Goal: Task Accomplishment & Management: Use online tool/utility

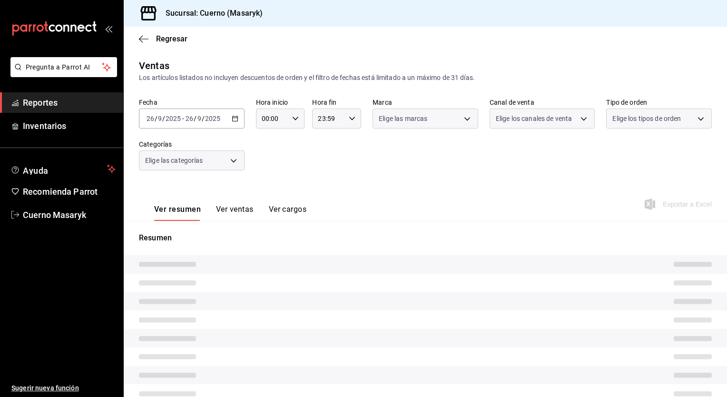
type input "05:00"
type input "PARROT,UBER_EATS,RAPPI,DIDI_FOOD,ONLINE"
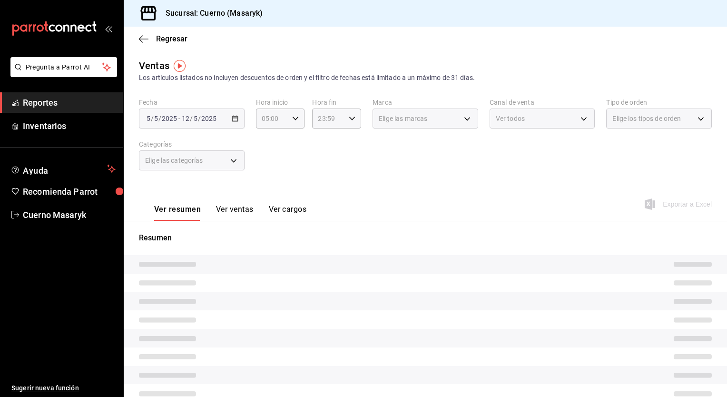
click at [229, 119] on div "2025-05-05 5 / 5 / 2025 - 2025-05-12 12 / 5 / 2025" at bounding box center [192, 118] width 106 height 20
type input "05:00"
type input "PARROT,UBER_EATS,RAPPI,DIDI_FOOD,ONLINE"
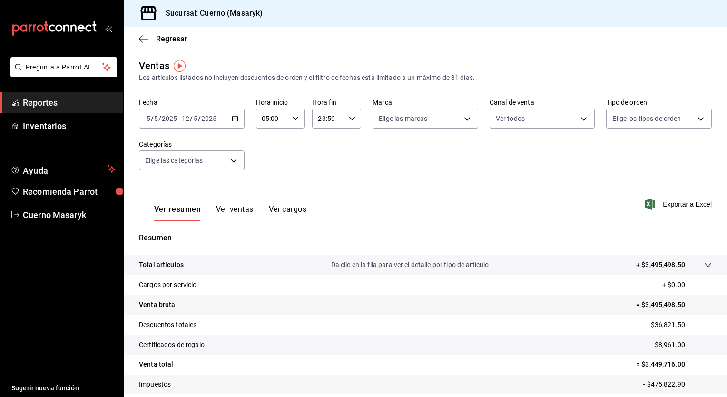
click at [232, 119] on icon "button" at bounding box center [235, 118] width 7 height 7
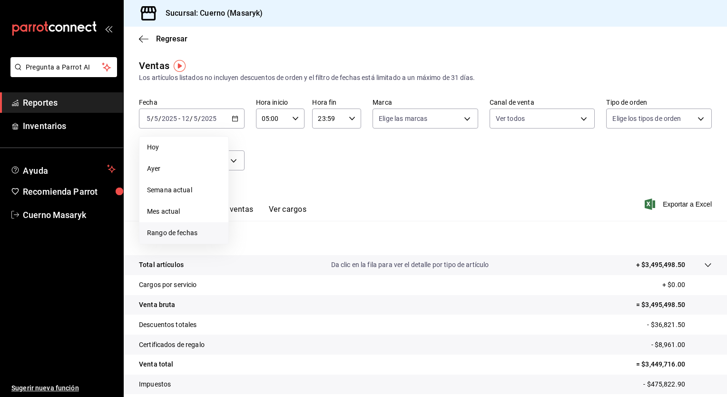
click at [176, 228] on span "Rango de fechas" at bounding box center [184, 233] width 74 height 10
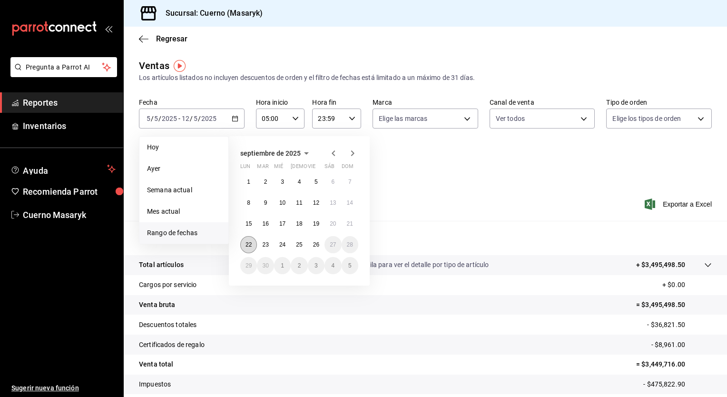
click at [248, 243] on abbr "22" at bounding box center [248, 244] width 6 height 7
click at [313, 246] on abbr "26" at bounding box center [316, 244] width 6 height 7
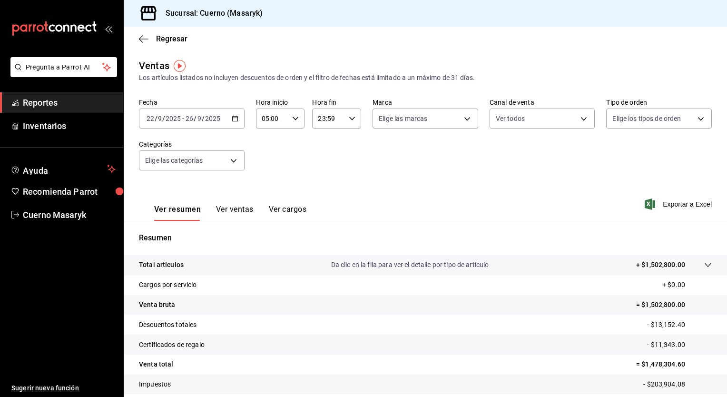
click at [352, 119] on icon "button" at bounding box center [352, 118] width 7 height 7
click at [324, 172] on span "05" at bounding box center [322, 169] width 9 height 8
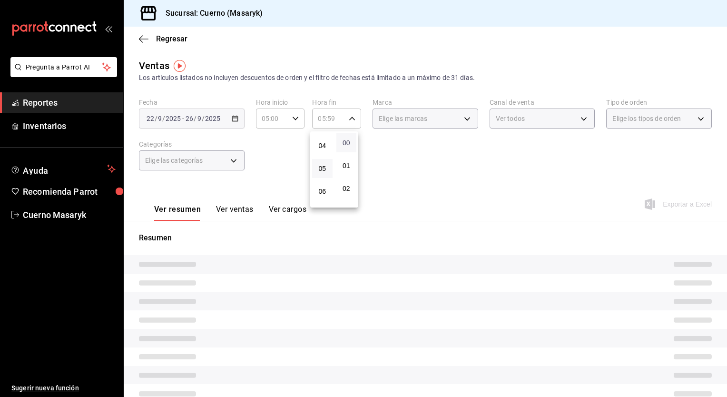
click at [343, 142] on span "00" at bounding box center [346, 143] width 9 height 8
type input "05:00"
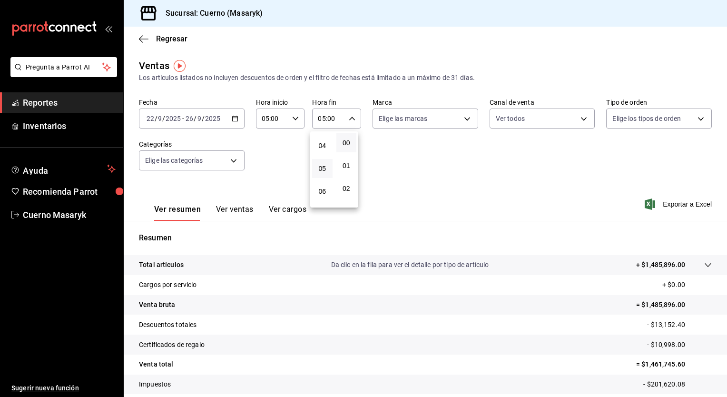
click at [399, 144] on div at bounding box center [363, 198] width 727 height 397
click at [438, 126] on body "Pregunta a Parrot AI Reportes Inventarios Ayuda Recomienda Parrot Cuerno Masary…" at bounding box center [363, 198] width 727 height 397
click at [419, 153] on span "Ver todas" at bounding box center [410, 155] width 29 height 10
type input "4ea0d660-02b3-4785-bb88-48b5ef6e196c"
checkbox input "true"
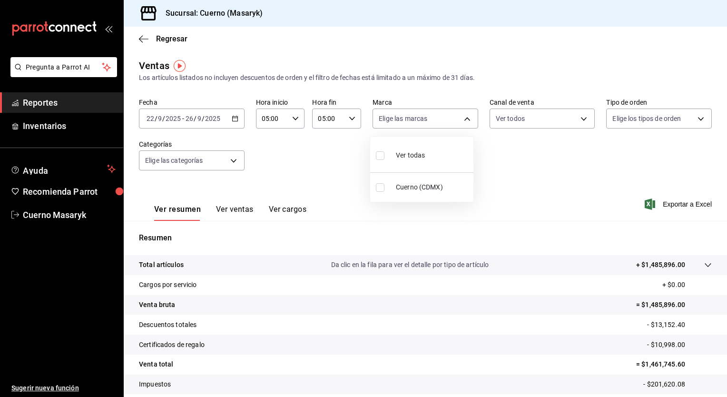
checkbox input "true"
click at [521, 127] on div at bounding box center [363, 198] width 727 height 397
click at [521, 127] on body "Pregunta a Parrot AI Reportes Inventarios Ayuda Recomienda Parrot Cuerno Masary…" at bounding box center [363, 198] width 727 height 397
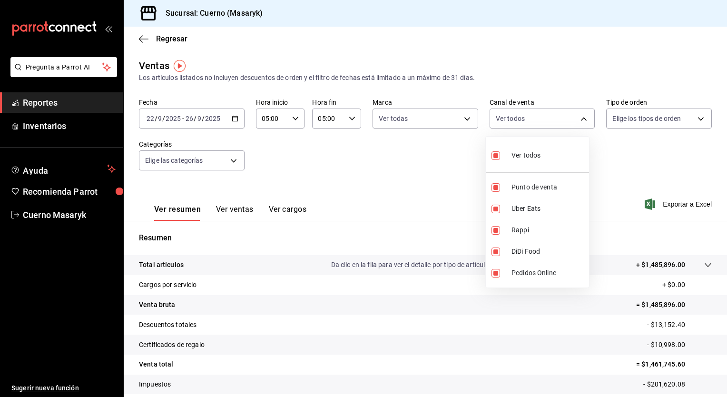
click at [638, 127] on div at bounding box center [363, 198] width 727 height 397
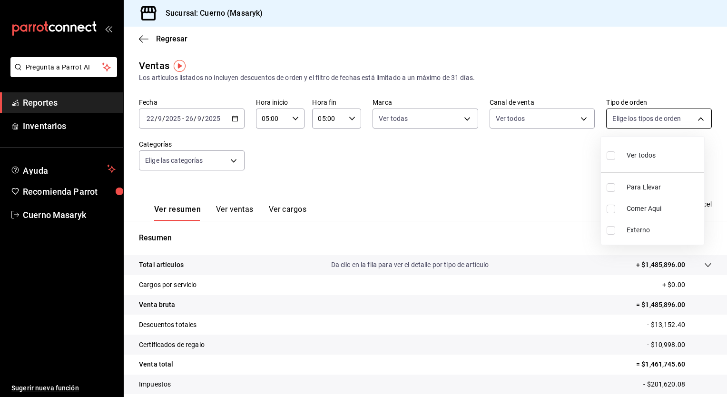
click at [638, 124] on body "Pregunta a Parrot AI Reportes Inventarios Ayuda Recomienda Parrot Cuerno Masary…" at bounding box center [363, 198] width 727 height 397
click at [622, 158] on div "Ver todos" at bounding box center [631, 154] width 49 height 20
type input "d8208262-291b-4595-bbfa-ed1e8660efdb,73ecdc8a-b505-4242-b24a-d5f1595b9b0a,EXTER…"
checkbox input "true"
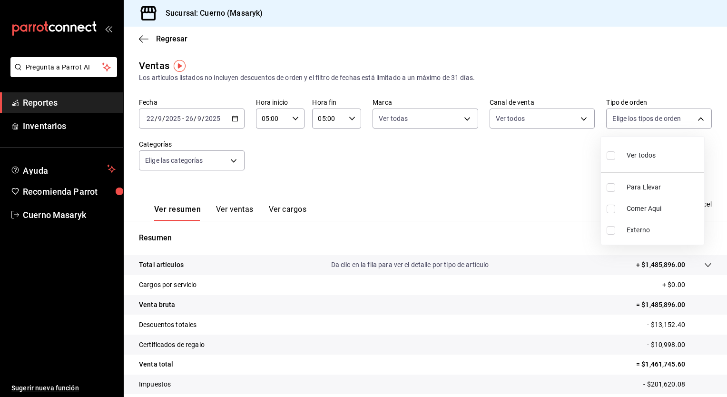
checkbox input "true"
click at [492, 145] on div at bounding box center [363, 198] width 727 height 397
click at [226, 158] on body "Pregunta a Parrot AI Reportes Inventarios Ayuda Recomienda Parrot Cuerno Masary…" at bounding box center [363, 198] width 727 height 397
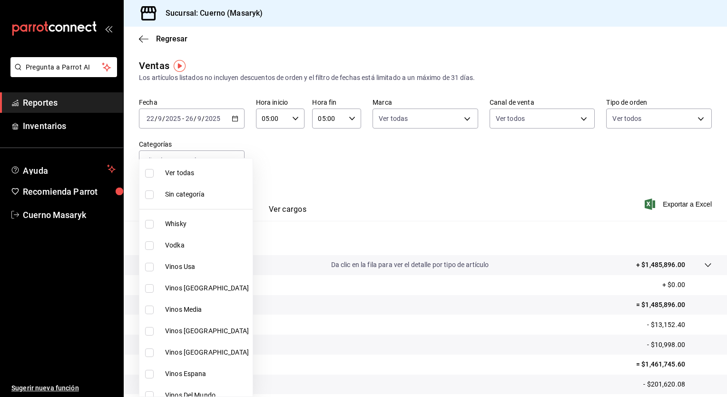
click at [221, 174] on span "Ver todas" at bounding box center [207, 173] width 84 height 10
type input "c67b51a2-384c-483e-a5be-40afd3eac247,ec1a4520-4a99-4810-921e-4abf40ebc8c6,cd2d5…"
checkbox input "true"
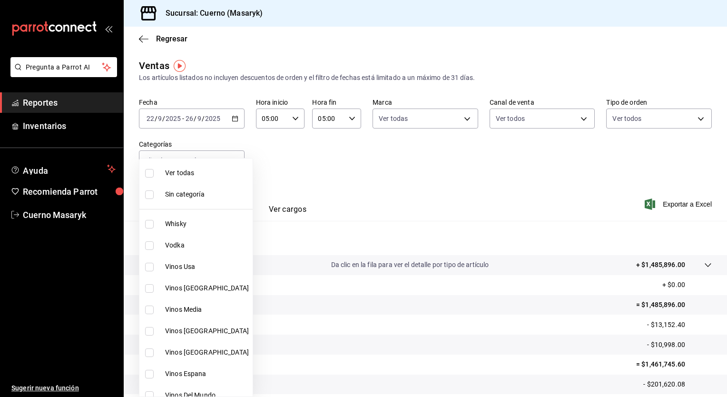
checkbox input "true"
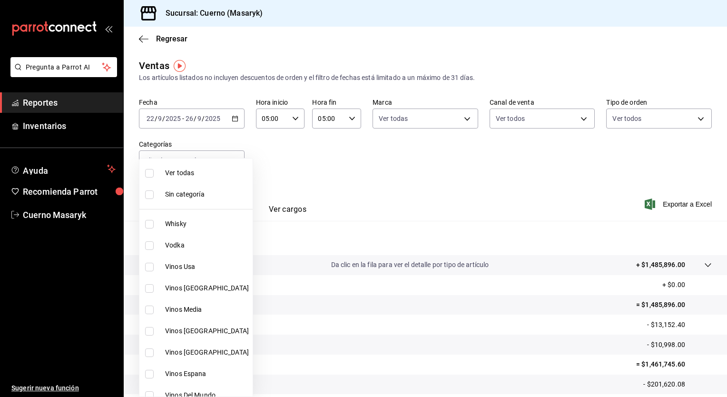
checkbox input "true"
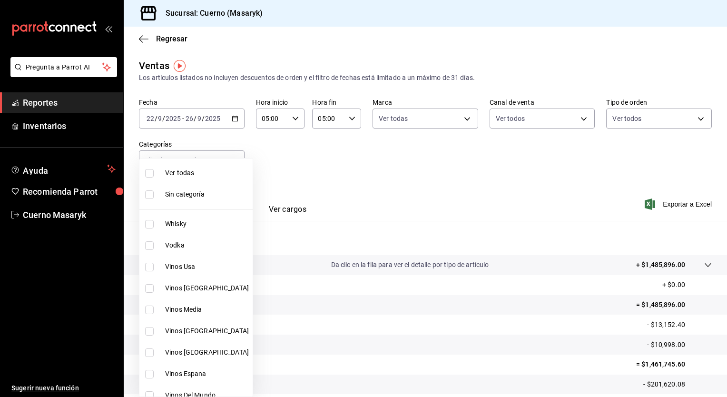
checkbox input "true"
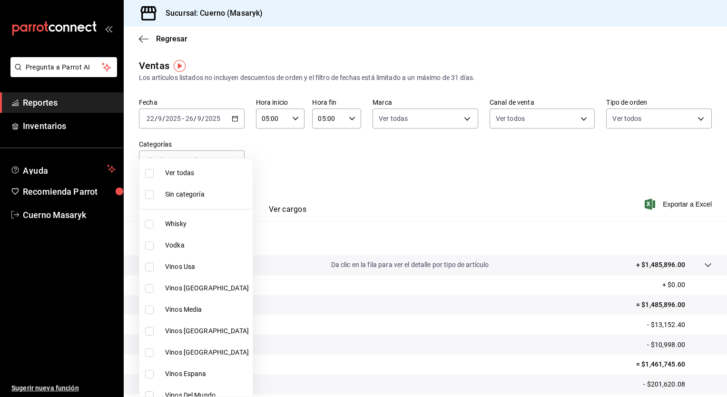
checkbox input "true"
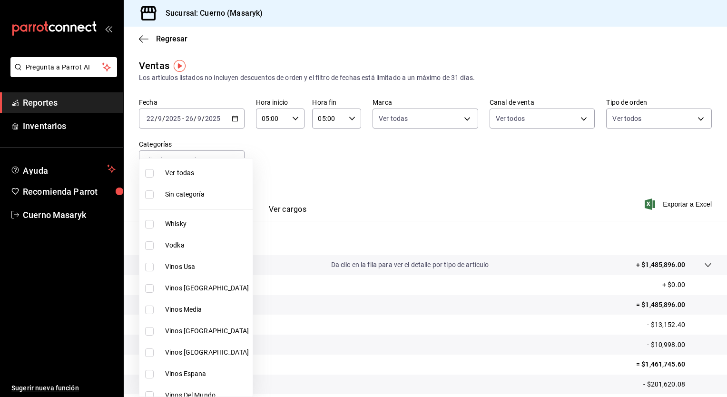
checkbox input "true"
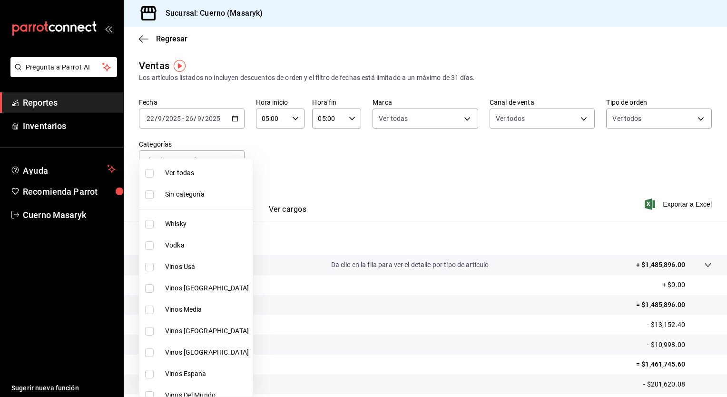
checkbox input "true"
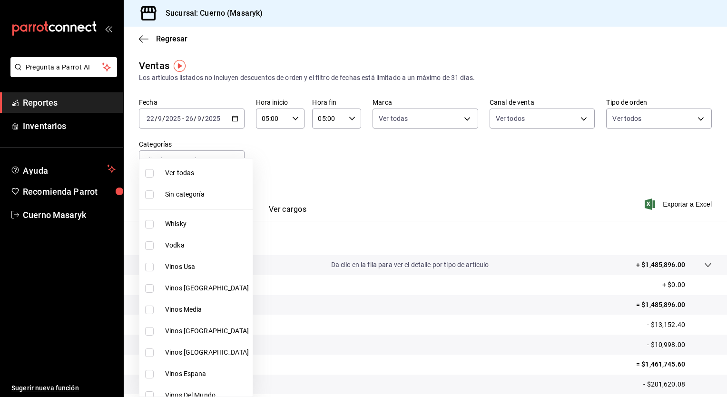
checkbox input "true"
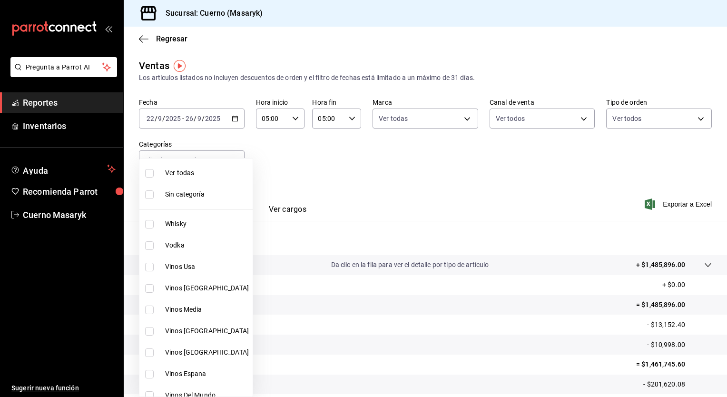
checkbox input "true"
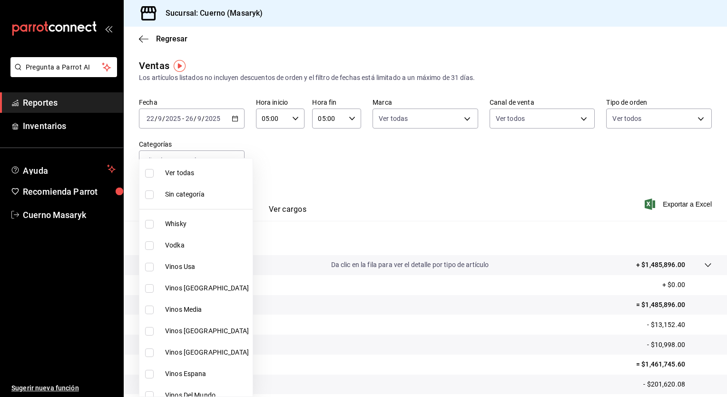
checkbox input "true"
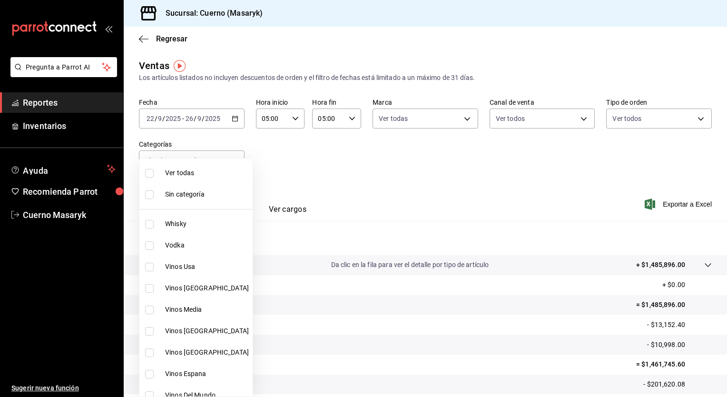
checkbox input "true"
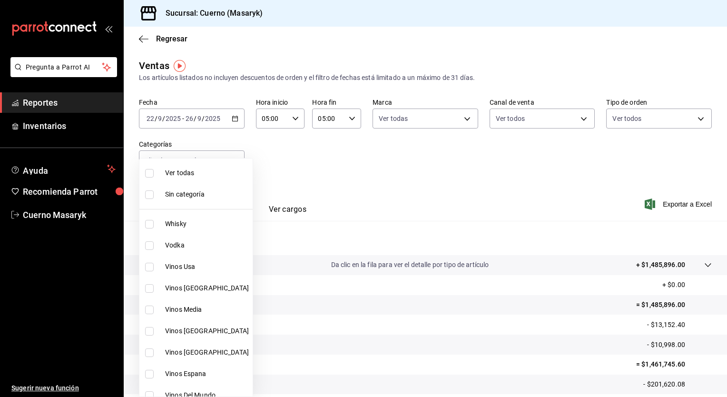
checkbox input "true"
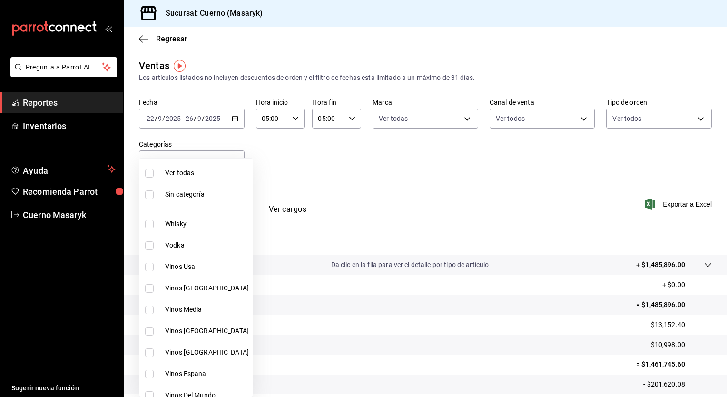
checkbox input "true"
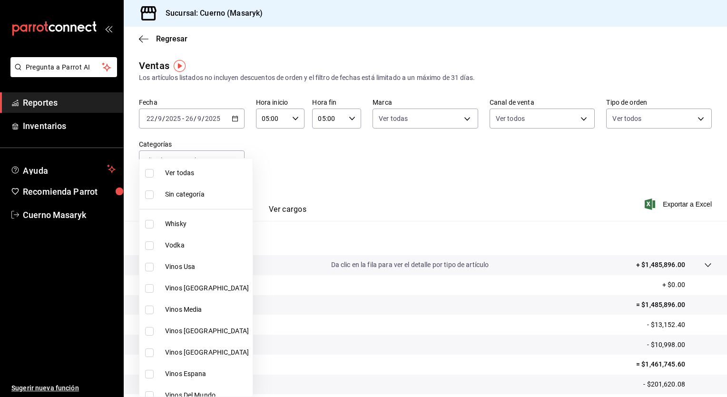
checkbox input "true"
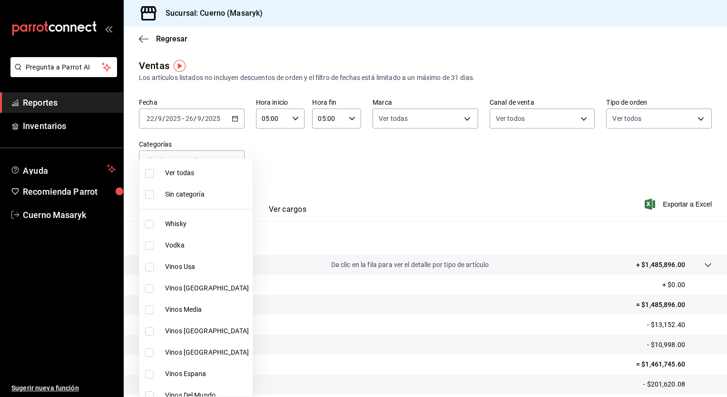
checkbox input "true"
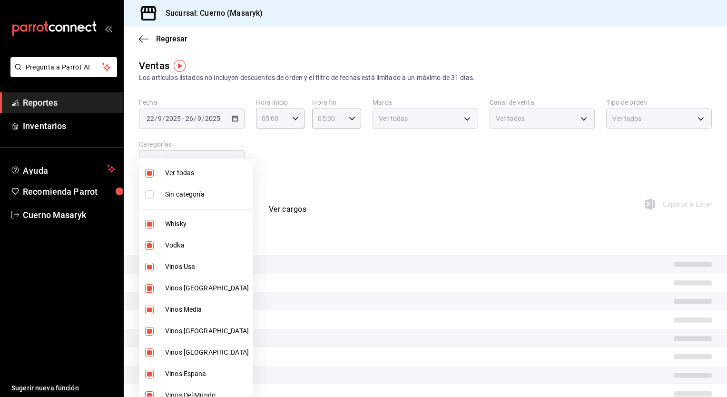
click at [485, 153] on div at bounding box center [363, 198] width 727 height 397
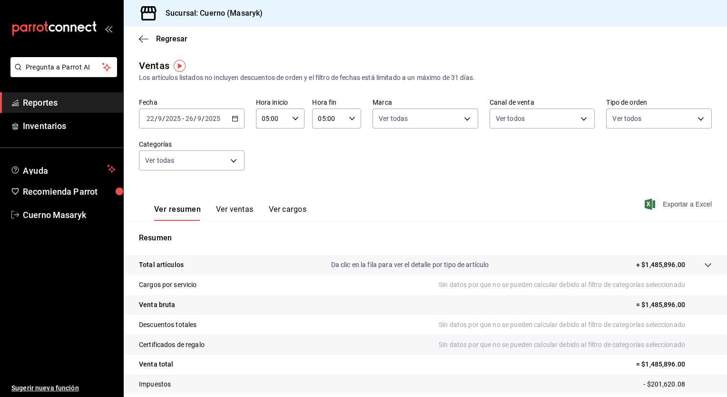
click at [668, 203] on span "Exportar a Excel" at bounding box center [678, 203] width 65 height 11
